Goal: Task Accomplishment & Management: Complete application form

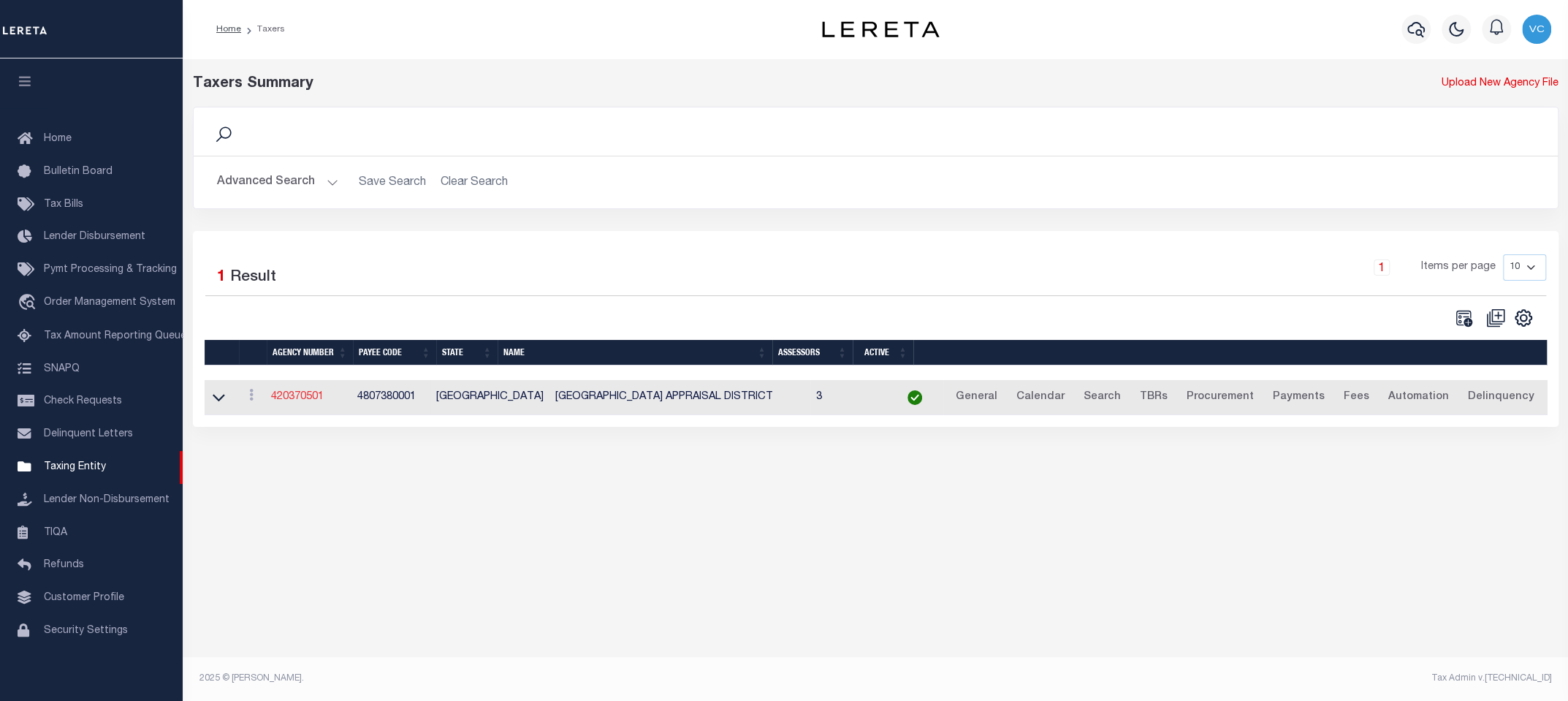
click at [305, 395] on link "420370501" at bounding box center [297, 397] width 52 height 10
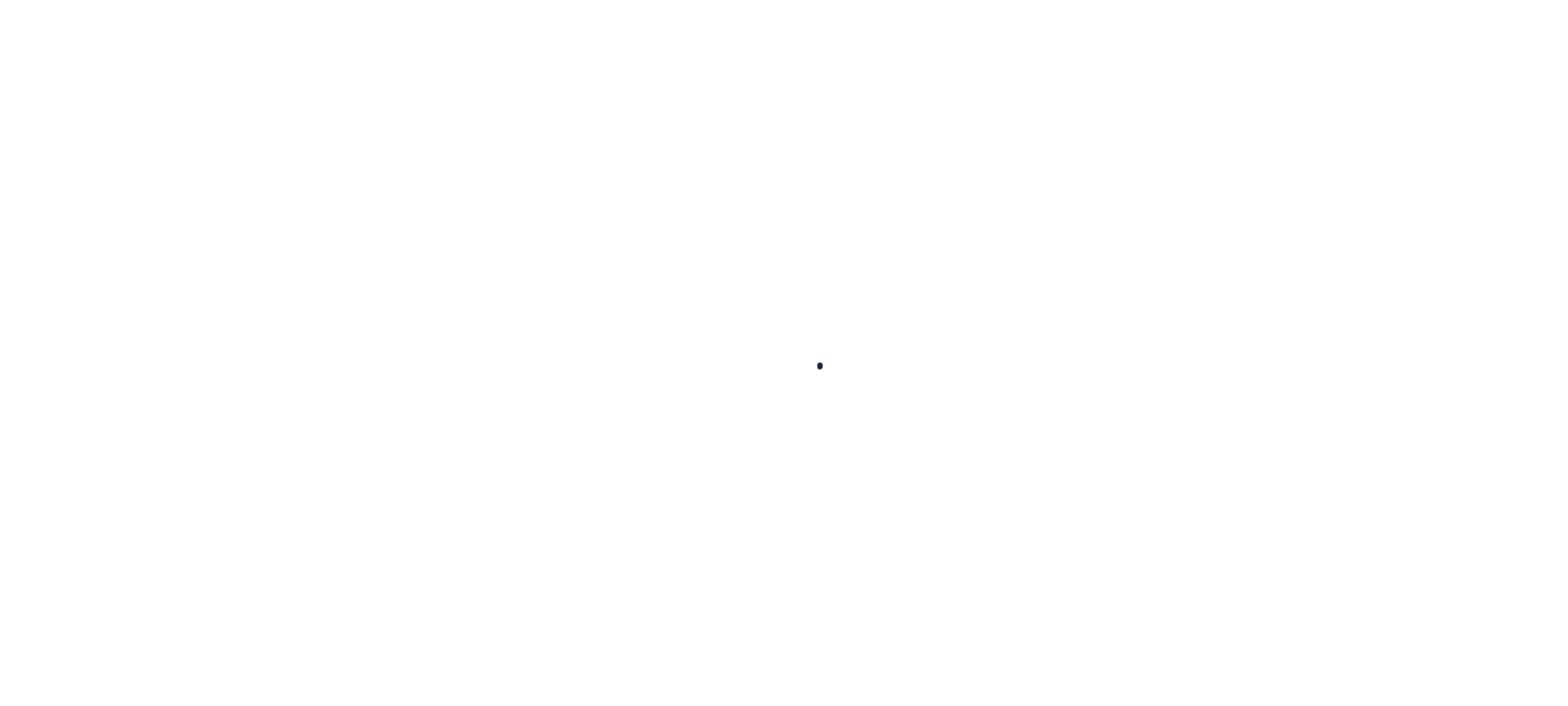
select select
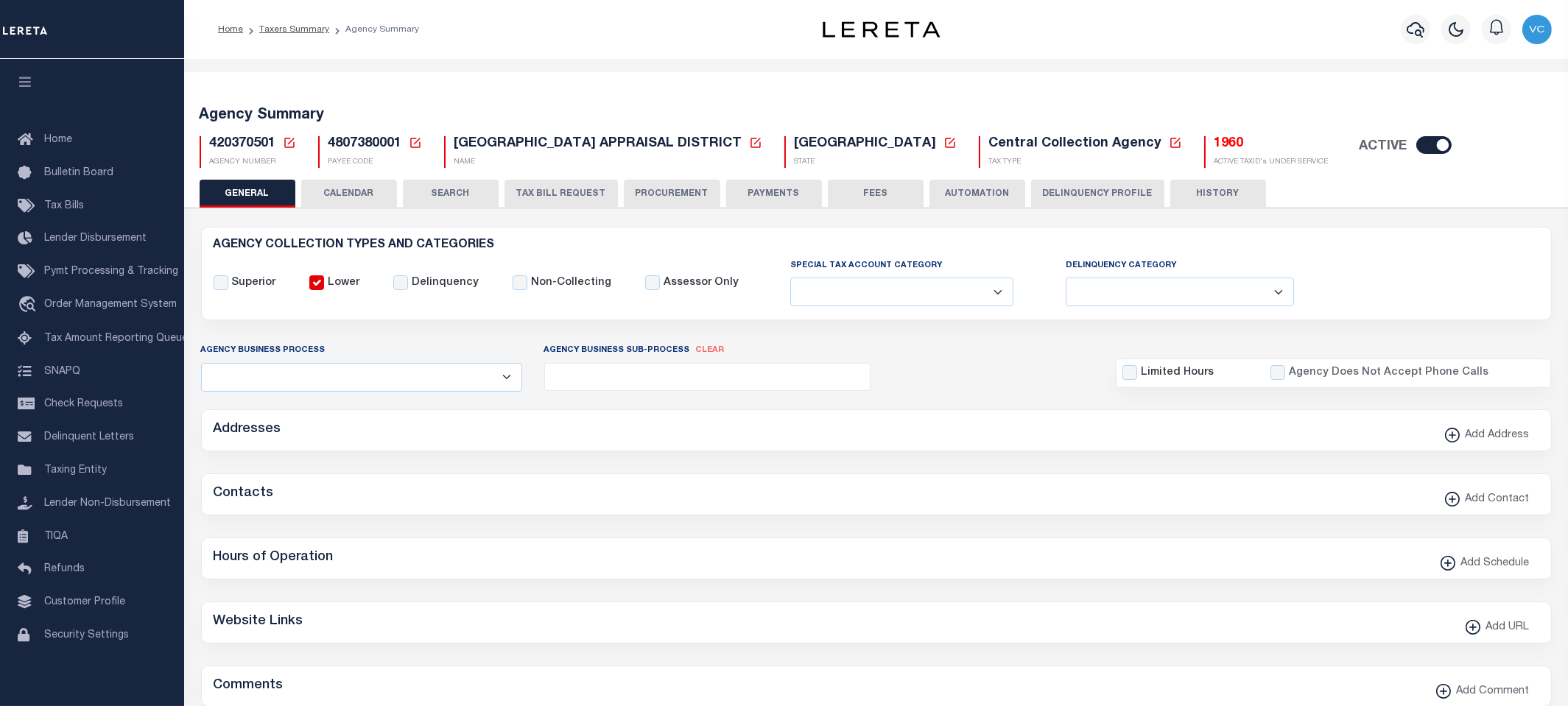
checkbox input "false"
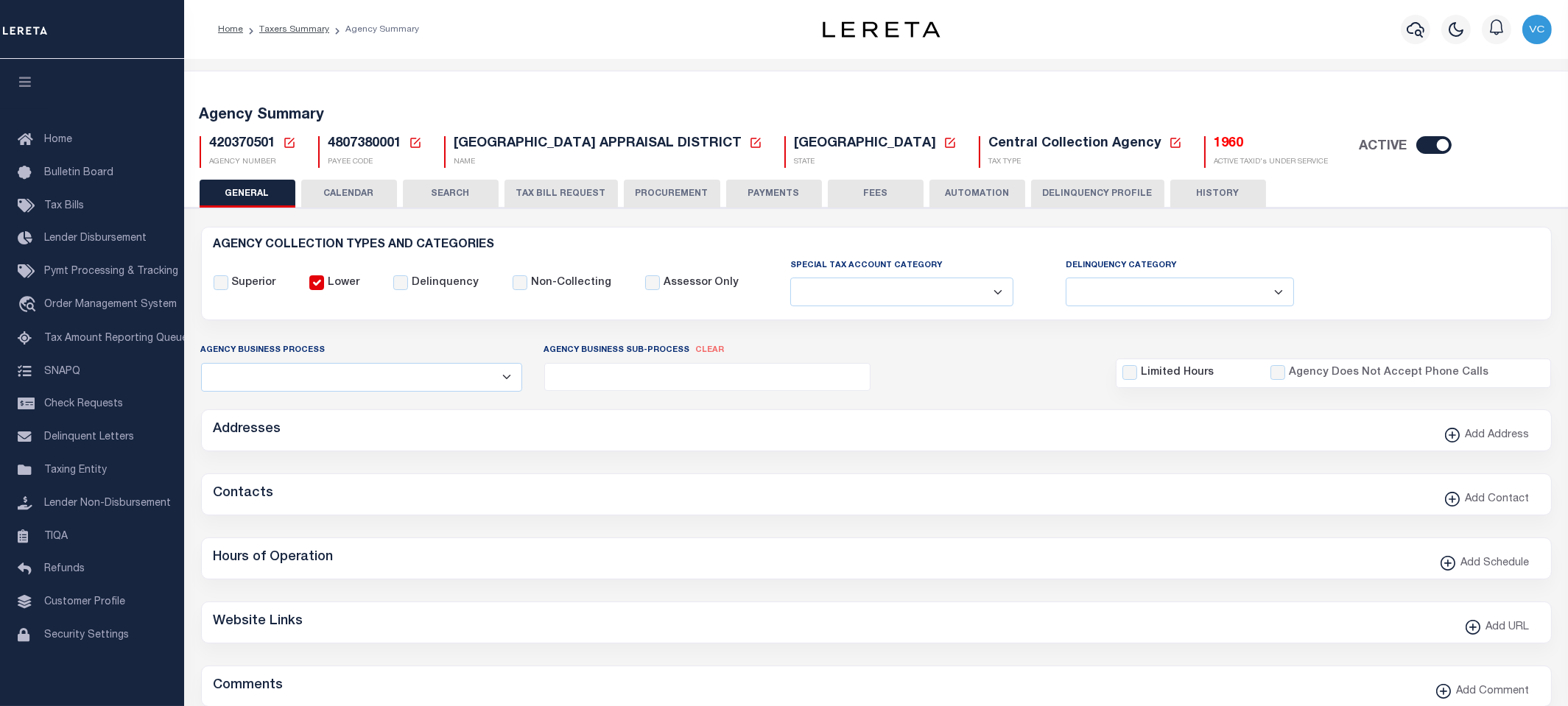
type input "4807380001"
click at [293, 141] on icon at bounding box center [290, 143] width 10 height 10
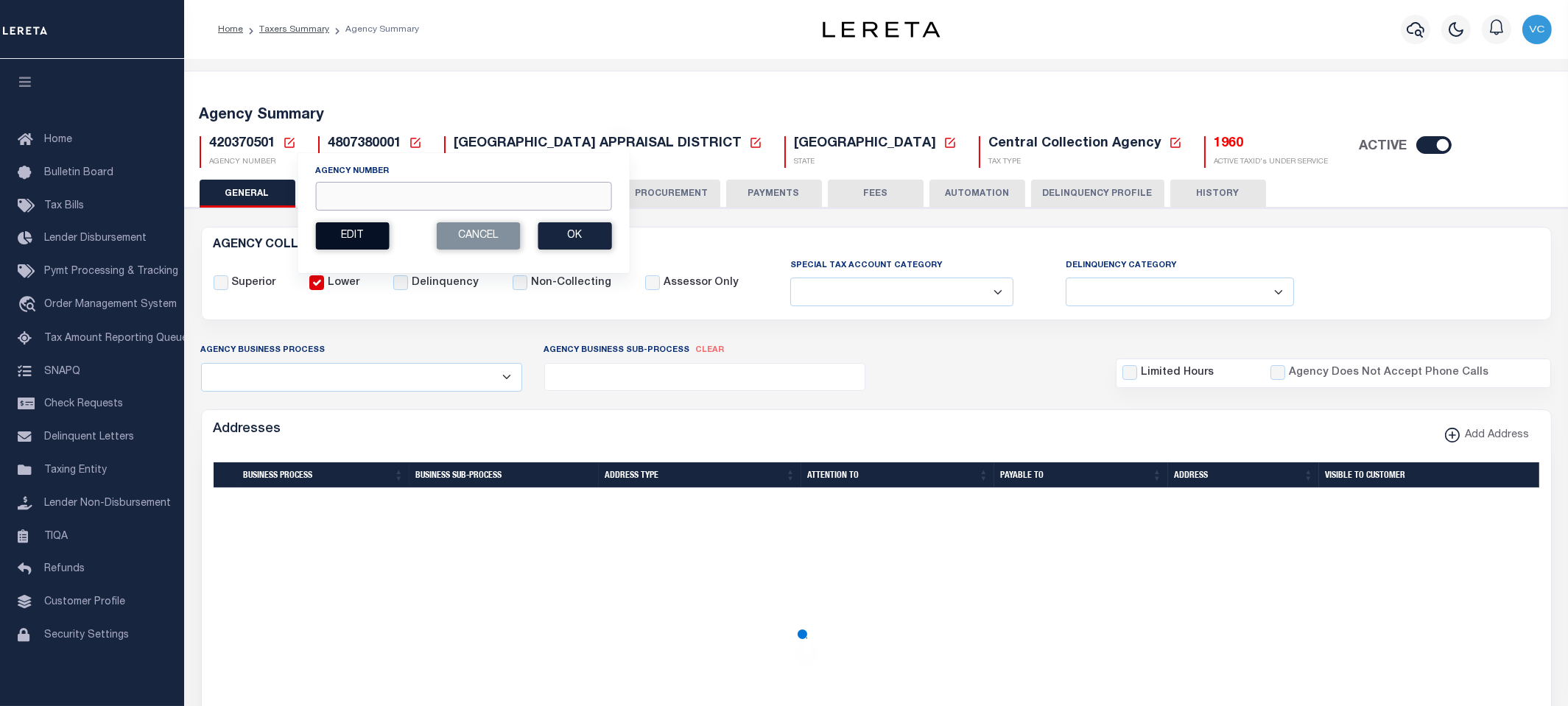
click at [336, 187] on input "Agency Number" at bounding box center [463, 196] width 296 height 29
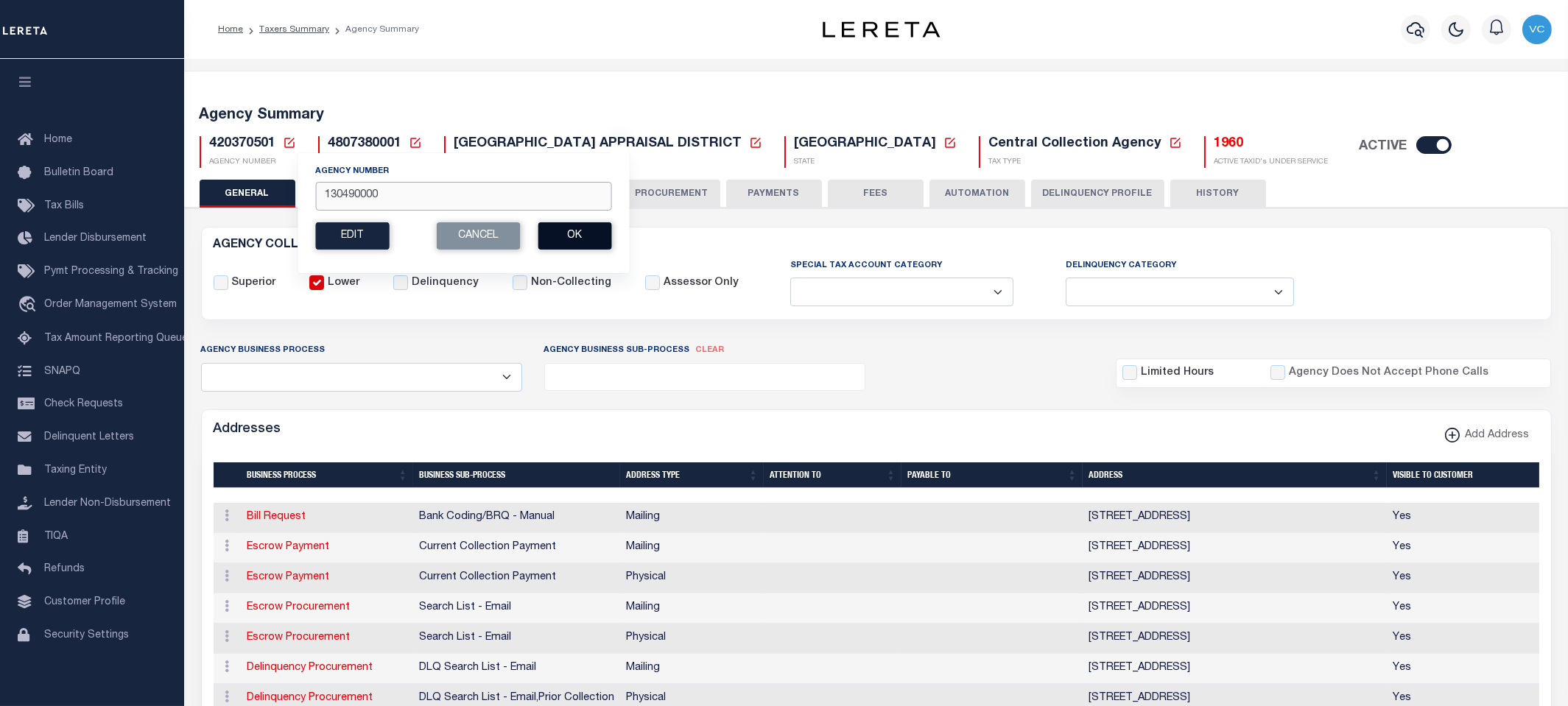
type input "130490000"
click at [565, 238] on button "Ok" at bounding box center [574, 236] width 74 height 28
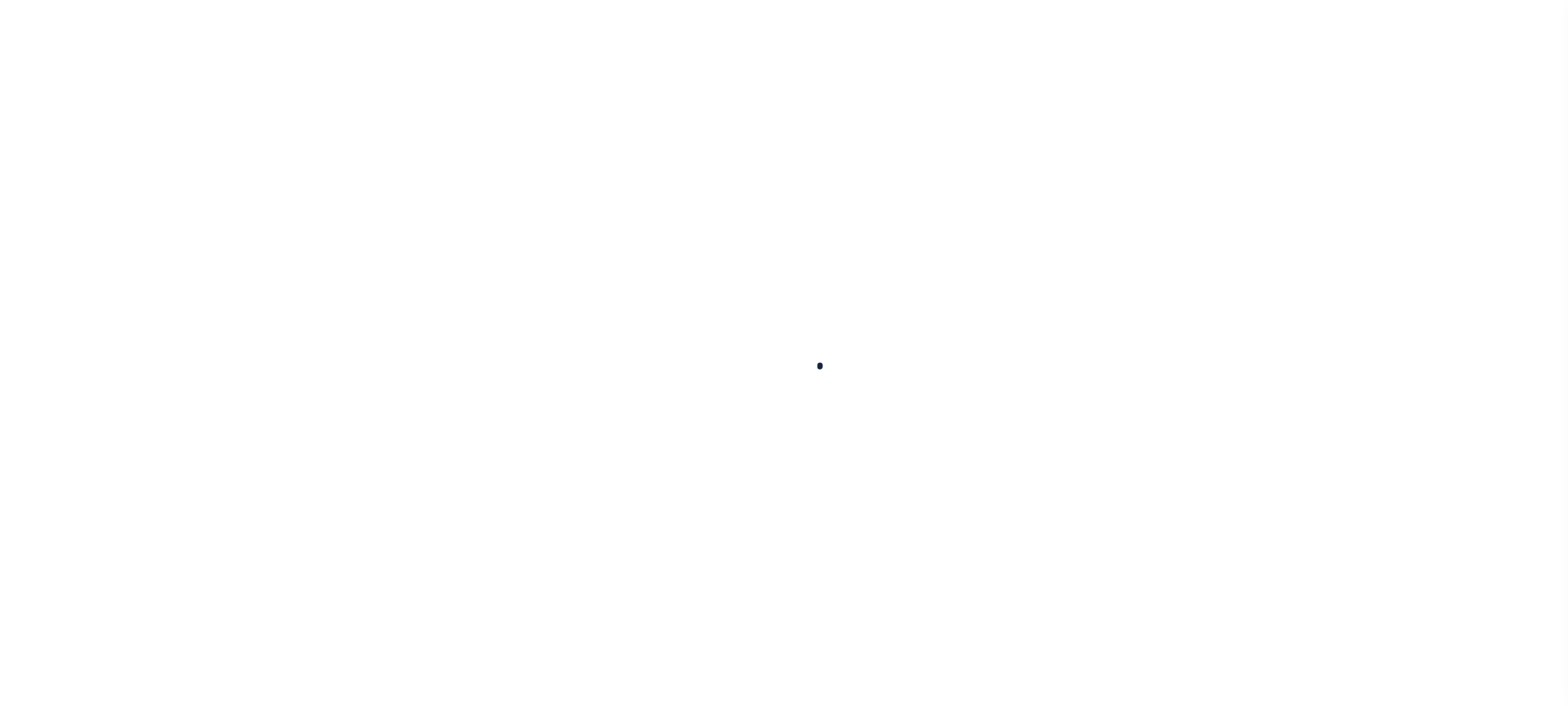
select select
checkbox input "false"
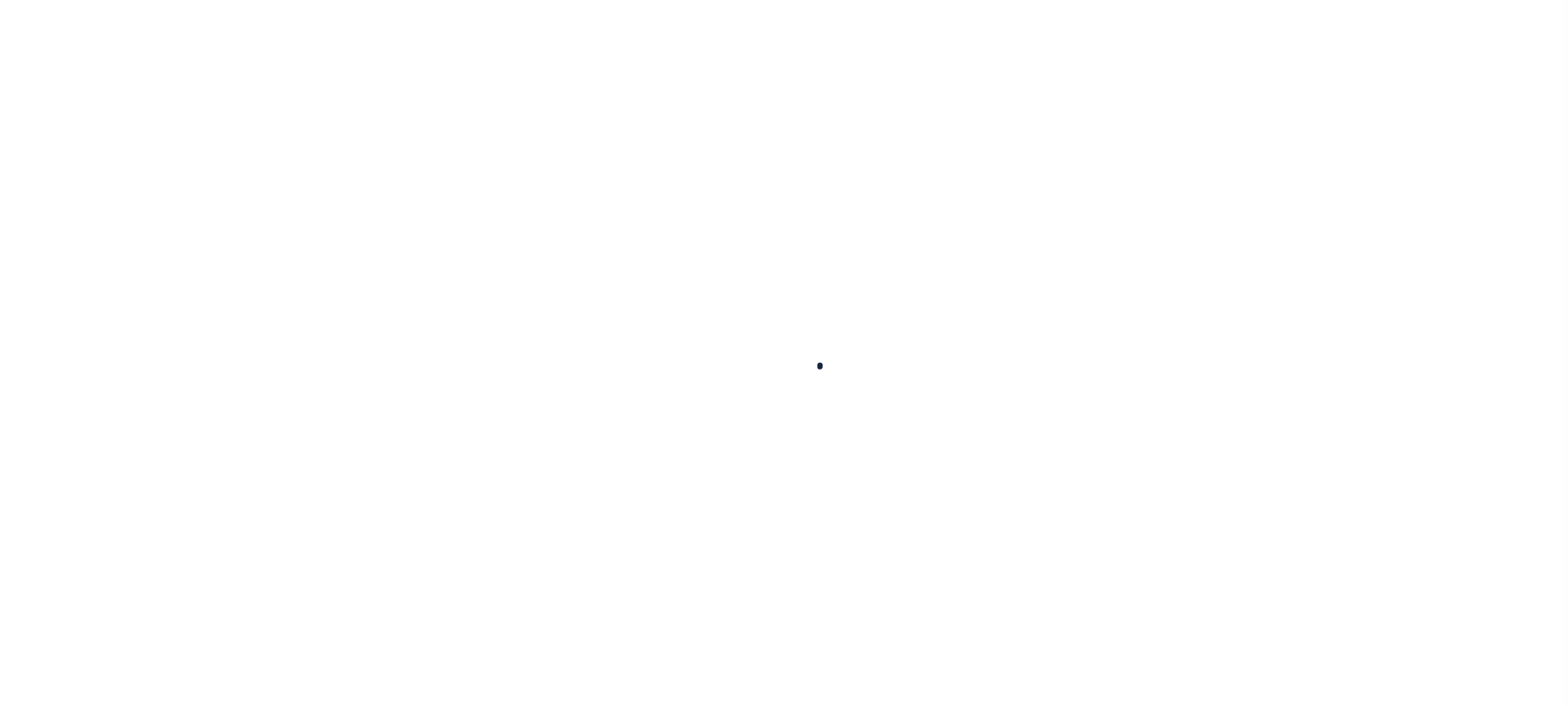
checkbox input "false"
type input "1809700000"
